Goal: Task Accomplishment & Management: Manage account settings

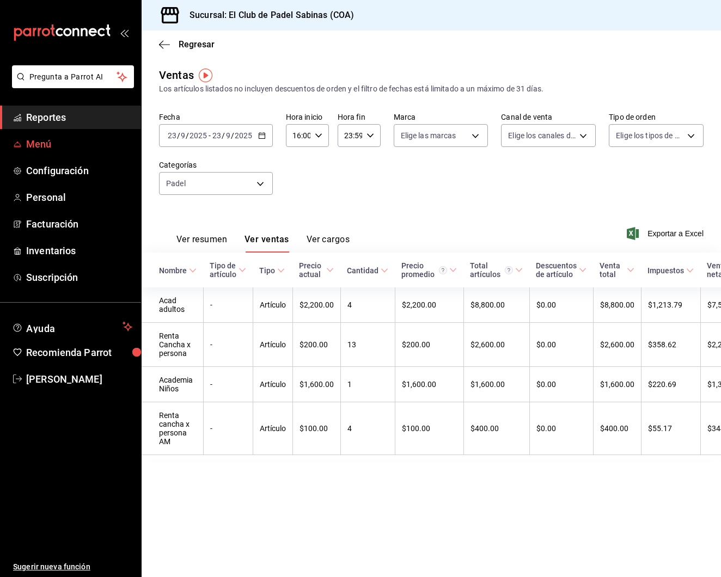
click at [50, 141] on span "Menú" at bounding box center [79, 144] width 106 height 15
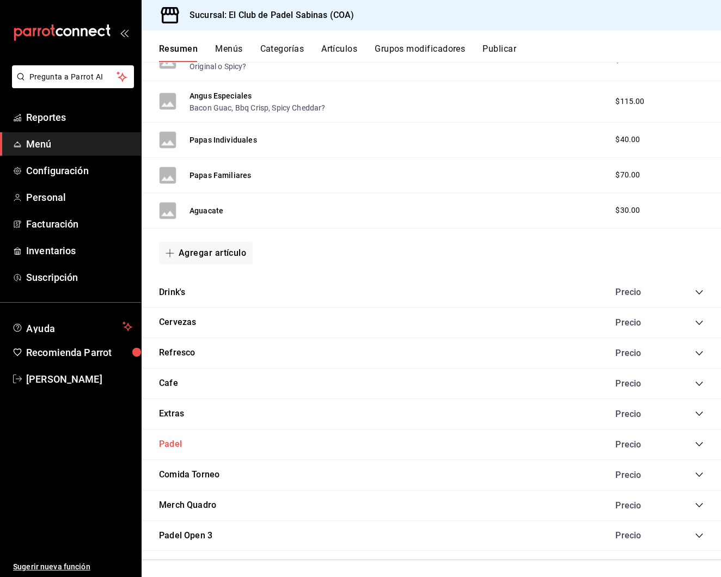
click at [168, 443] on button "Padel" at bounding box center [170, 444] width 23 height 13
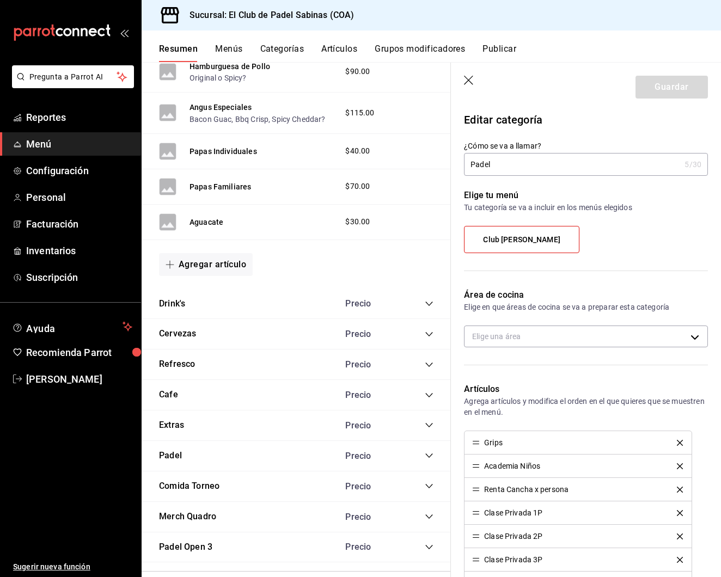
click at [468, 81] on icon "button" at bounding box center [469, 81] width 11 height 11
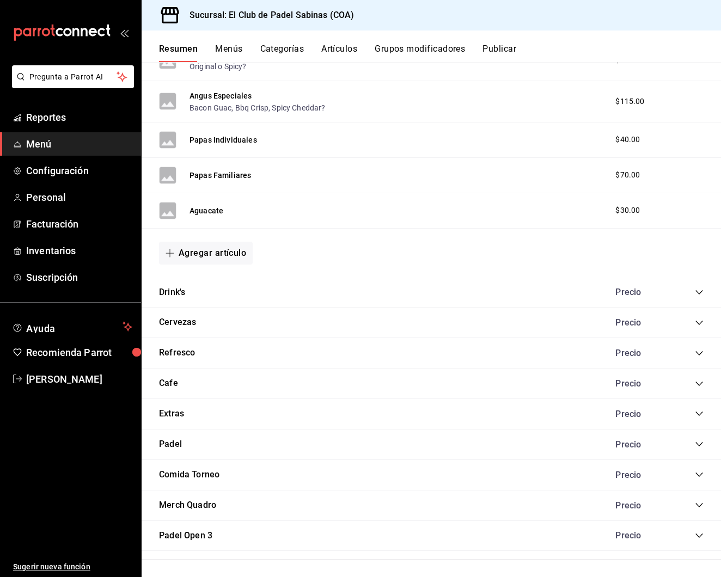
click at [698, 443] on icon "collapse-category-row" at bounding box center [699, 444] width 9 height 9
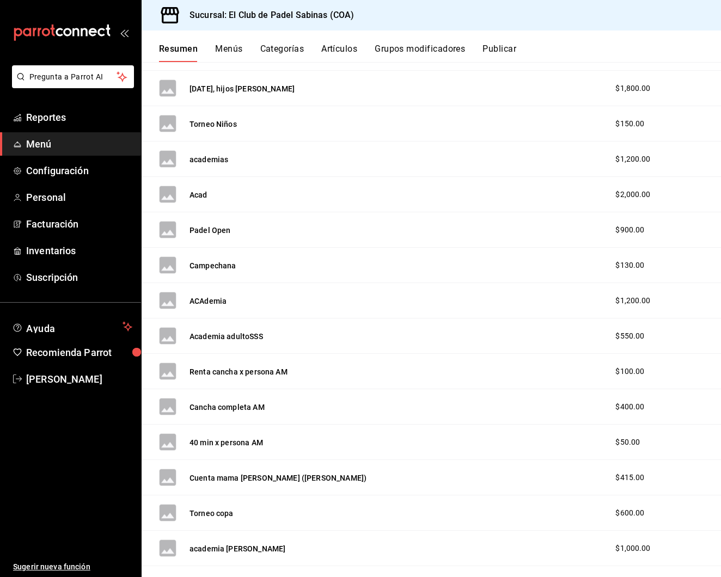
scroll to position [1821, 0]
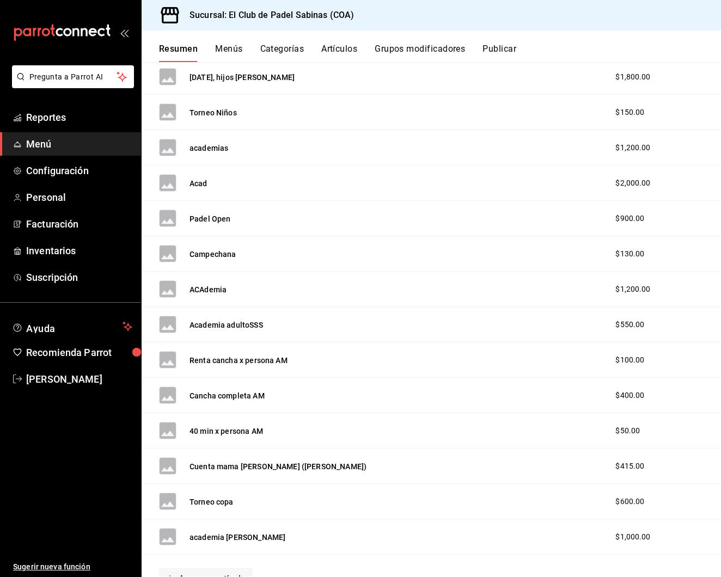
click at [624, 216] on span "$900.00" at bounding box center [629, 218] width 29 height 11
click at [219, 215] on button "Padel Open" at bounding box center [210, 218] width 41 height 11
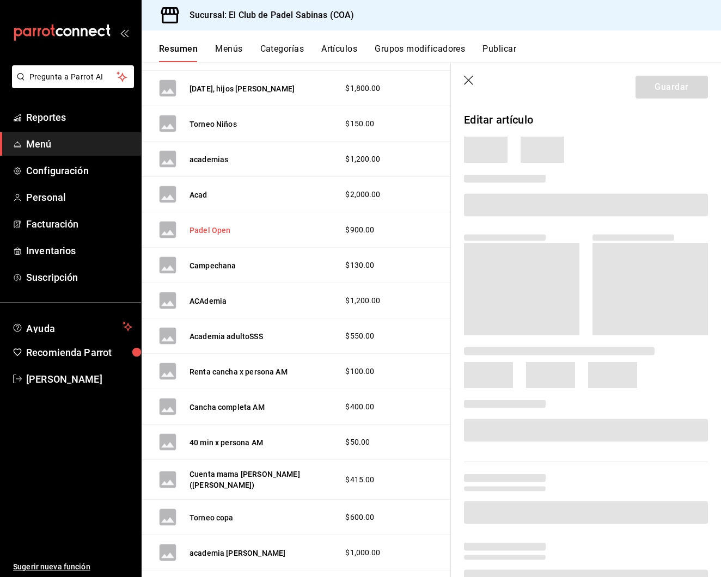
scroll to position [1822, 0]
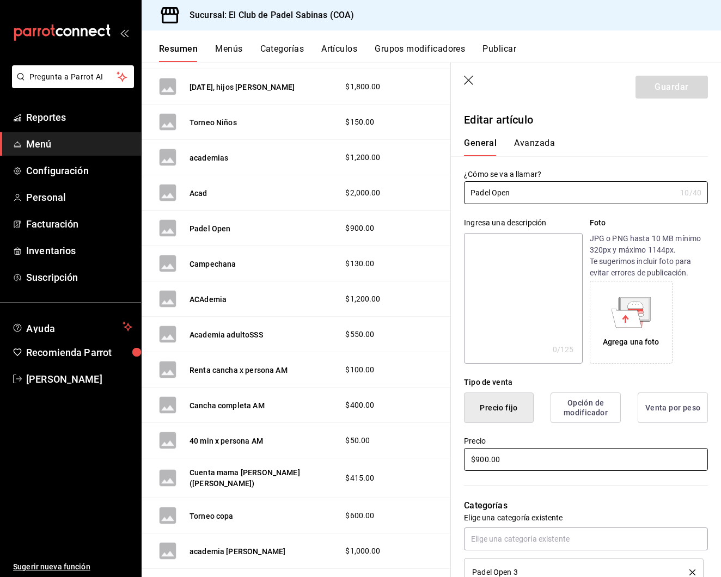
click at [483, 460] on input "$900.00" at bounding box center [586, 459] width 244 height 23
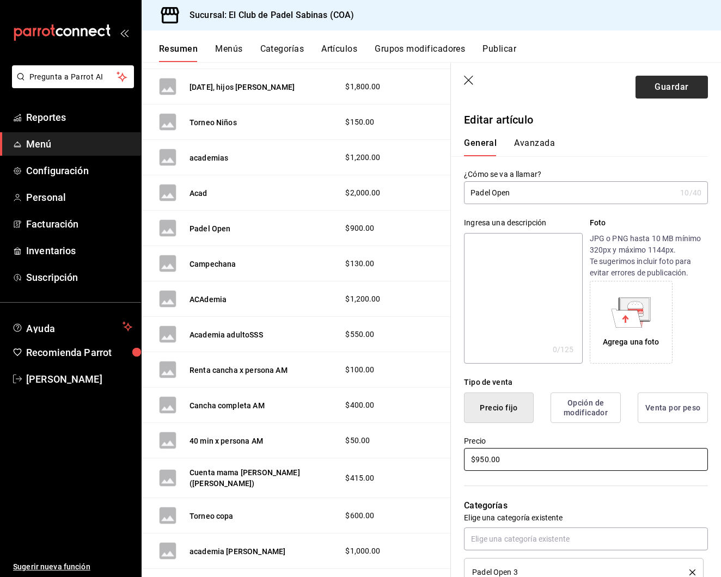
type input "$950.00"
click at [668, 96] on button "Guardar" at bounding box center [672, 87] width 72 height 23
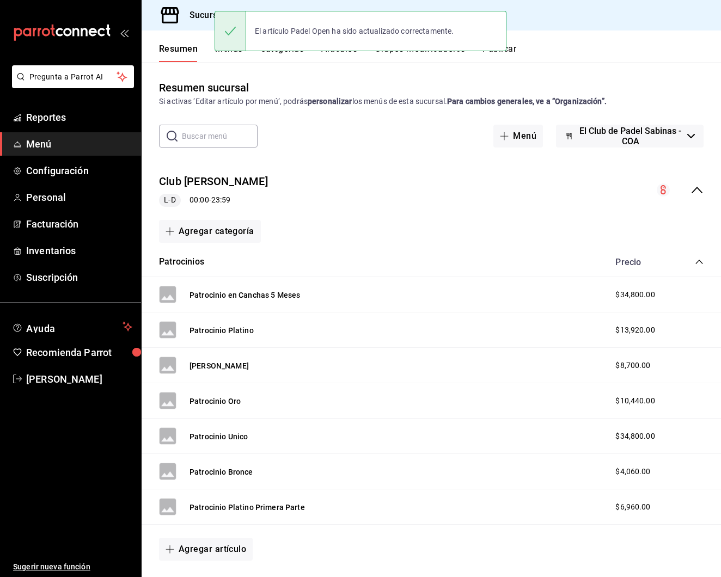
click at [515, 48] on button "Publicar" at bounding box center [500, 53] width 34 height 19
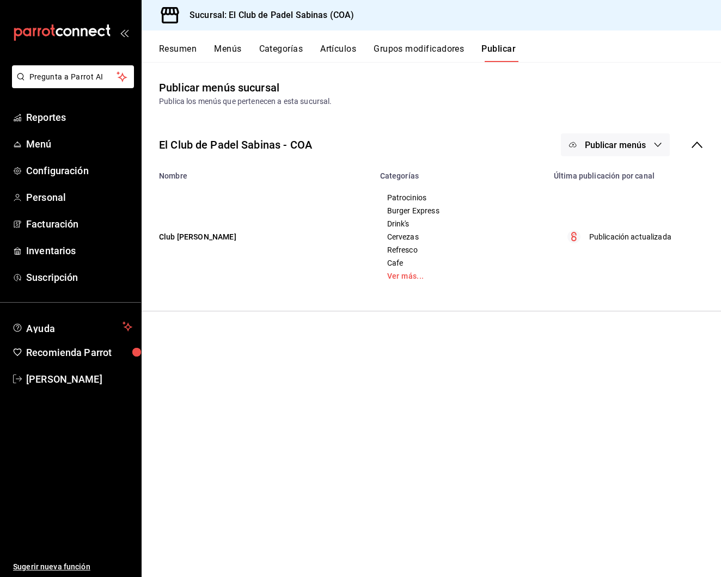
click at [591, 140] on span "Publicar menús" at bounding box center [615, 145] width 61 height 10
click at [614, 175] on span "Punto de venta" at bounding box center [631, 180] width 52 height 11
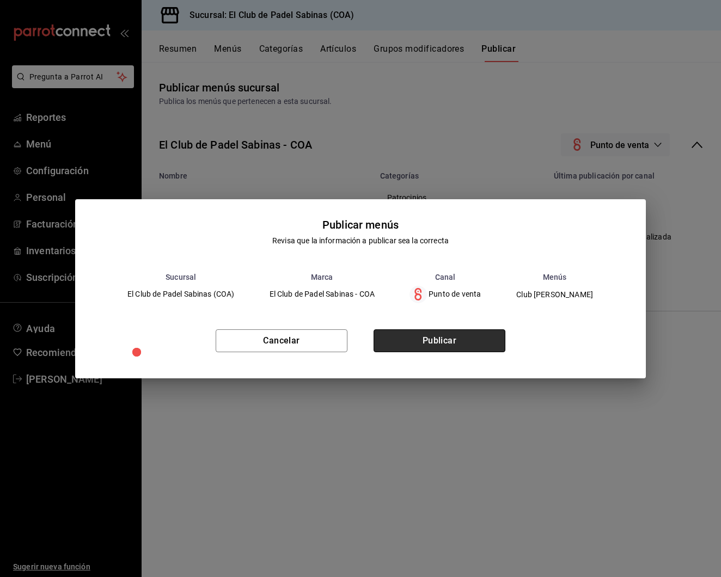
click at [418, 338] on button "Publicar" at bounding box center [440, 341] width 132 height 23
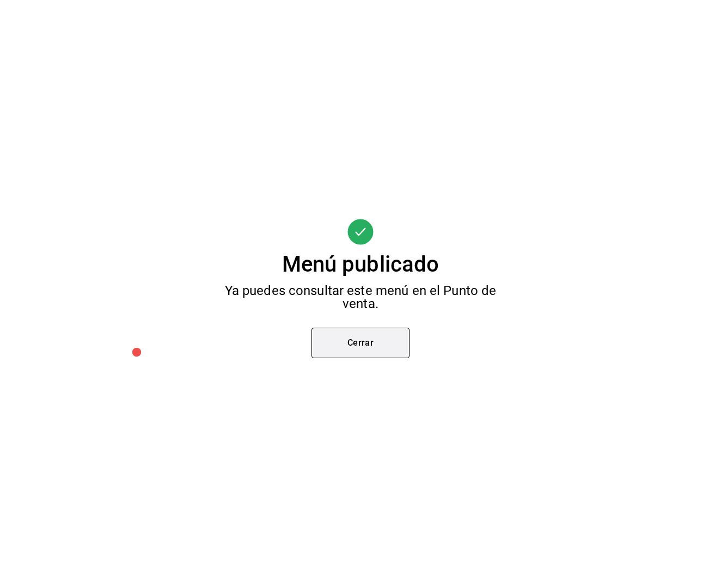
click at [381, 337] on button "Cerrar" at bounding box center [361, 343] width 98 height 30
